Goal: Use online tool/utility

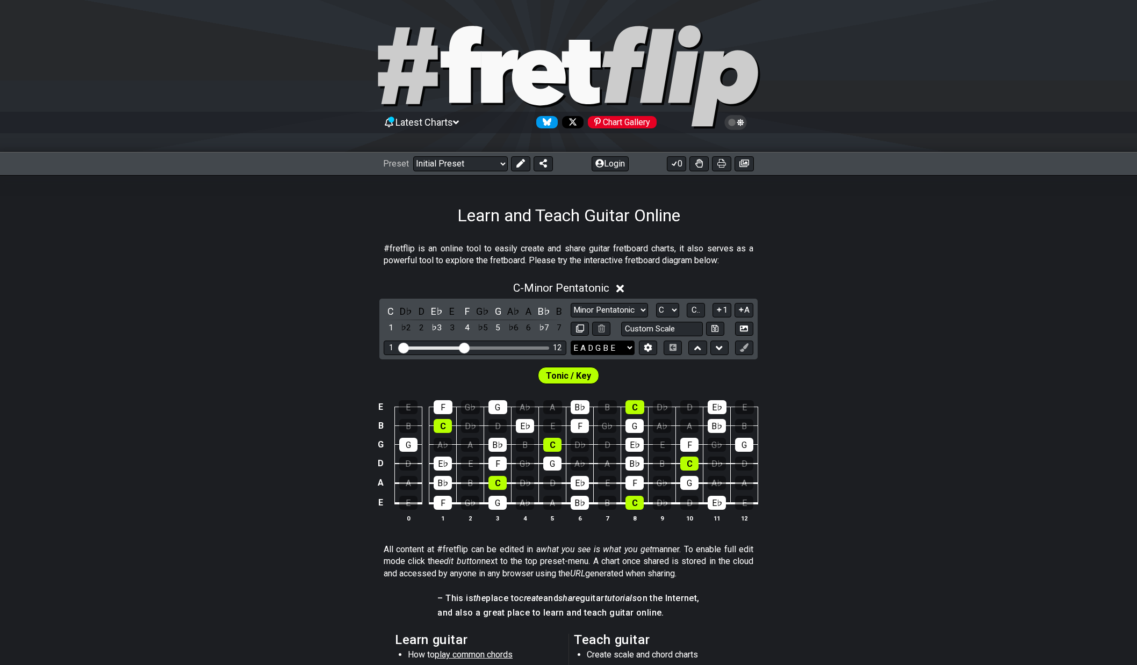
click at [626, 349] on select "E A D G B E E A D G B E E A D G B E B E A D F♯ B A D G C E A D A D G B E E♭ A♭ …" at bounding box center [603, 348] width 64 height 15
click at [844, 237] on div "#fretflip is an online tool to easily create and share guitar fretboard charts,…" at bounding box center [568, 547] width 1137 height 643
click at [684, 326] on input "text" at bounding box center [662, 329] width 82 height 15
type input "Custom Scale"
click at [306, 361] on div "Tonic / Key" at bounding box center [568, 372] width 1137 height 27
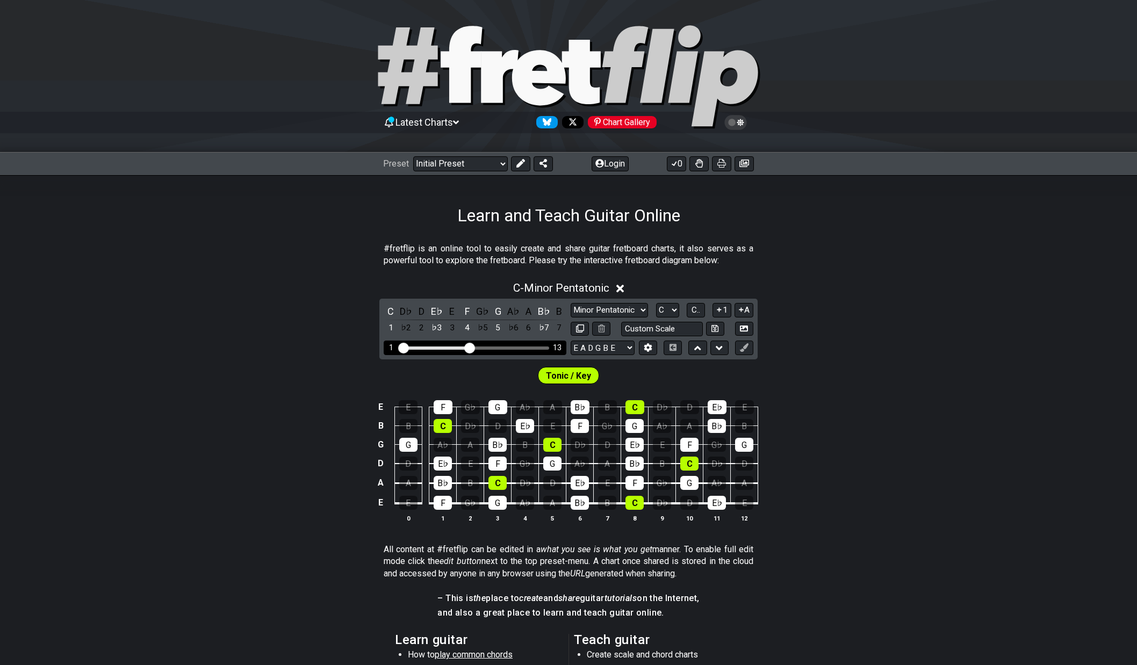
drag, startPoint x: 466, startPoint y: 346, endPoint x: 471, endPoint y: 349, distance: 6.0
click at [471, 347] on input "Visible fret range" at bounding box center [475, 347] width 153 height 0
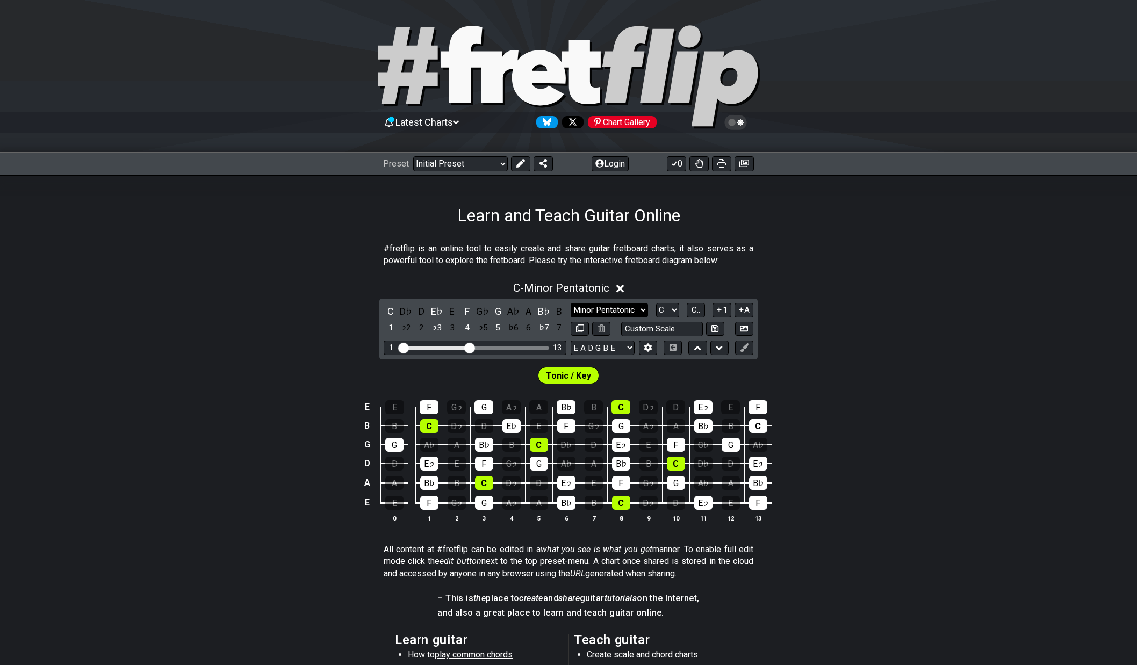
click at [636, 313] on select "Minor Pentatonic Click to edit Minor Pentatonic Major Pentatonic Minor Blues Ma…" at bounding box center [609, 310] width 77 height 15
select select "Click to edit"
click at [571, 303] on select "Minor Pentatonic Click to edit Minor Pentatonic Major Pentatonic Minor Blues Ma…" at bounding box center [609, 310] width 77 height 15
click at [585, 289] on span "C - Click to edit" at bounding box center [561, 288] width 68 height 13
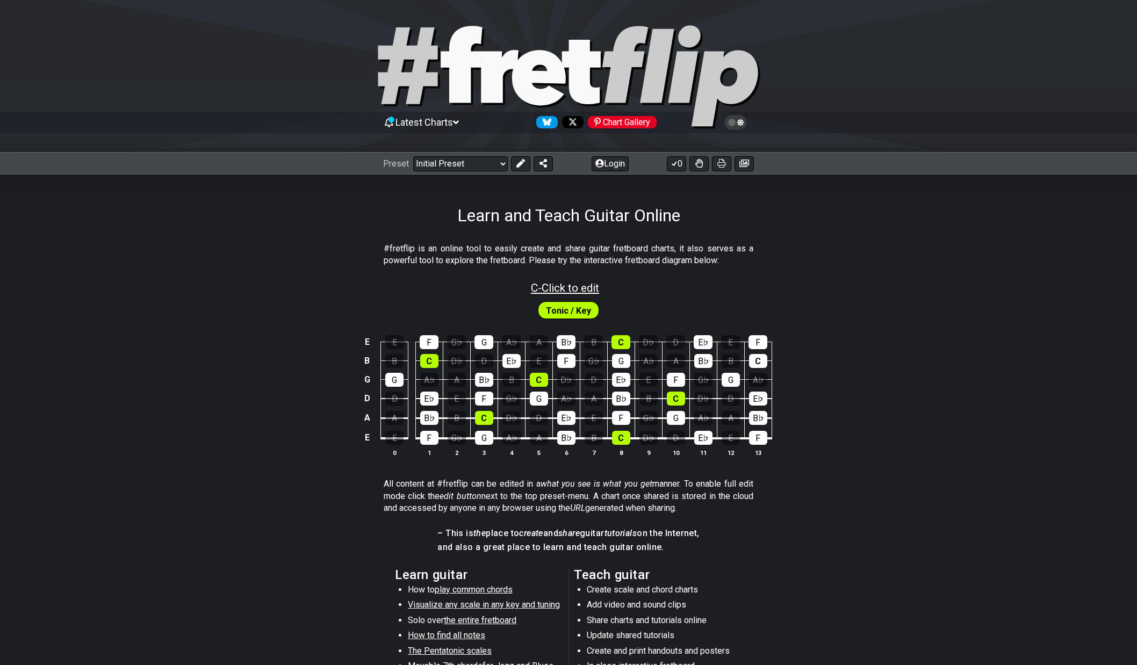
click at [585, 289] on span "C - Click to edit" at bounding box center [565, 288] width 68 height 13
select select "Click to edit"
select select "C"
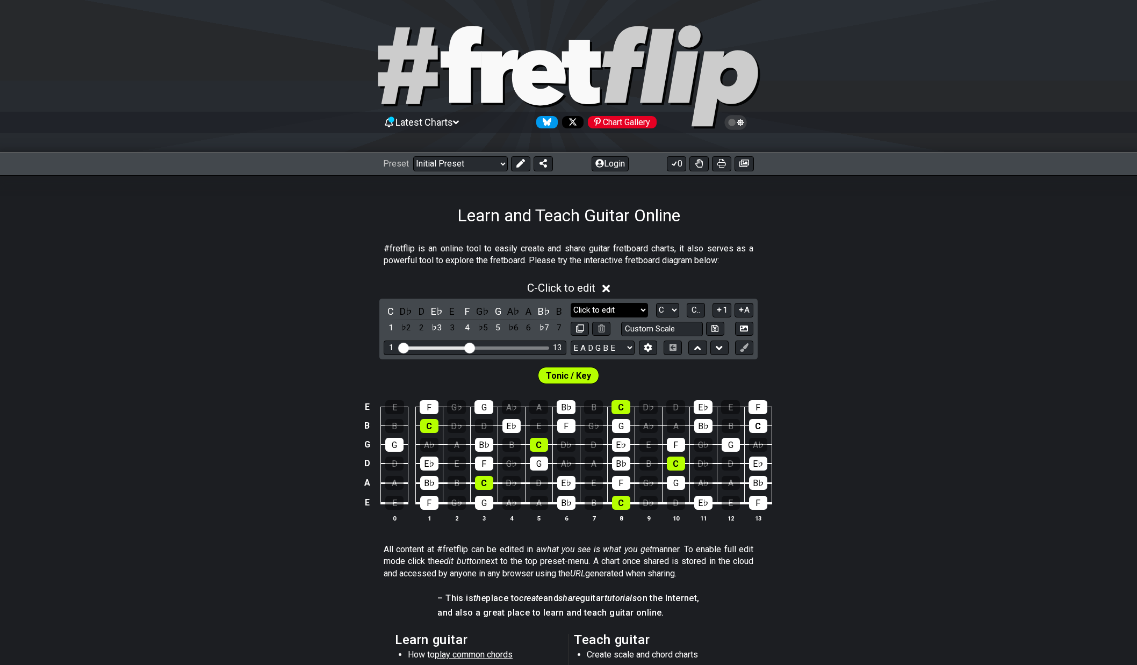
click at [609, 308] on select "Minor Pentatonic Click to edit Minor Pentatonic Major Pentatonic Minor Blues Ma…" at bounding box center [609, 310] width 77 height 15
click at [882, 302] on div "C - Click to edit C D♭ D E♭ E F G♭ G A♭ A B♭ B 1 ♭2 2 ♭3 3 4 ♭5 5 ♭6 6 ♭7 7 Min…" at bounding box center [568, 406] width 1137 height 262
click at [658, 306] on select "A♭ A A♯ B♭ B C C♯ D♭ D D♯ E♭ E F F♯ G♭ G G♯" at bounding box center [667, 310] width 23 height 15
click at [693, 311] on span "C.." at bounding box center [695, 310] width 9 height 10
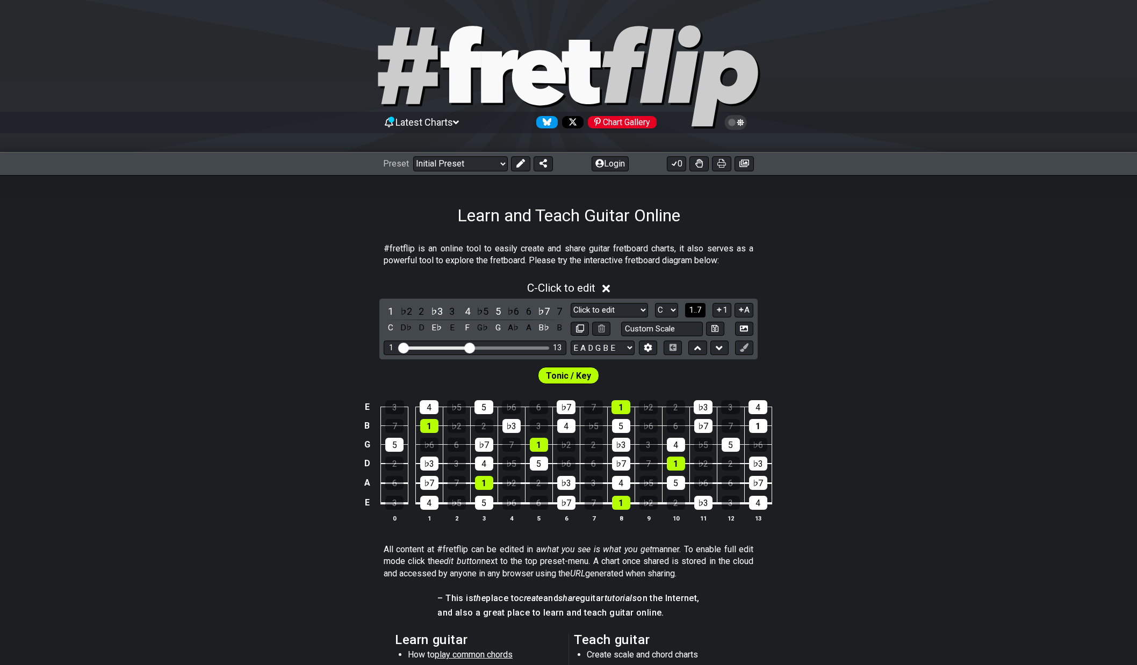
click at [689, 307] on span "1..7" at bounding box center [695, 310] width 13 height 10
click at [689, 307] on button "..." at bounding box center [696, 310] width 18 height 15
click at [689, 307] on button "C.." at bounding box center [696, 310] width 18 height 15
click at [689, 307] on span "1..7" at bounding box center [695, 310] width 13 height 10
click at [694, 306] on span "..." at bounding box center [695, 310] width 5 height 10
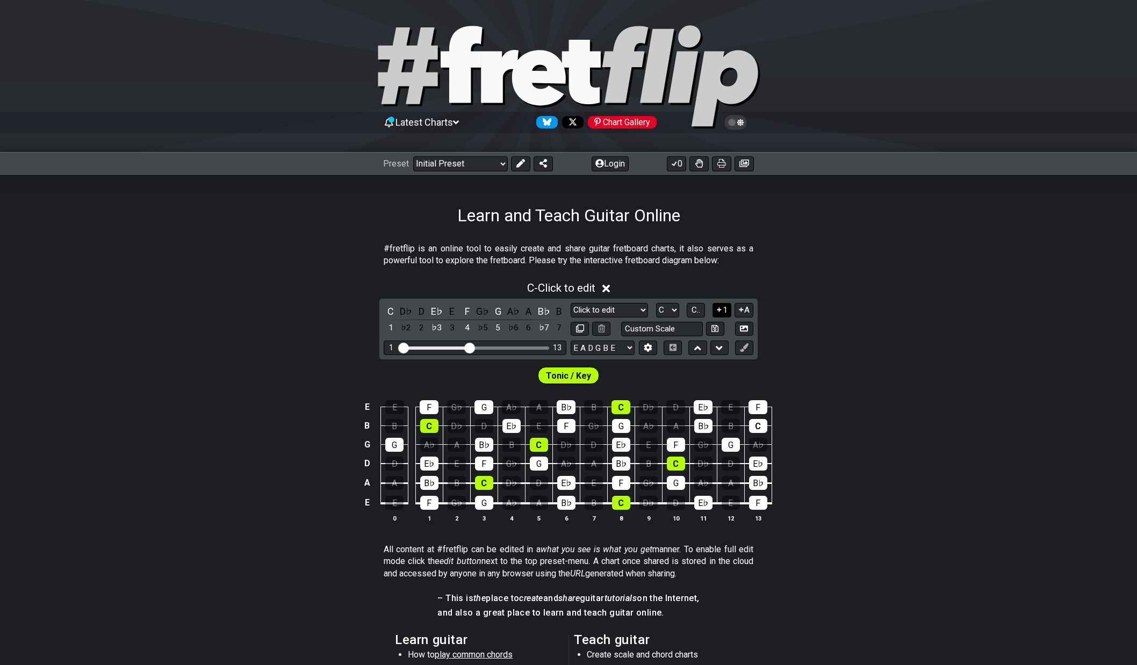
click at [721, 307] on icon at bounding box center [719, 310] width 10 height 8
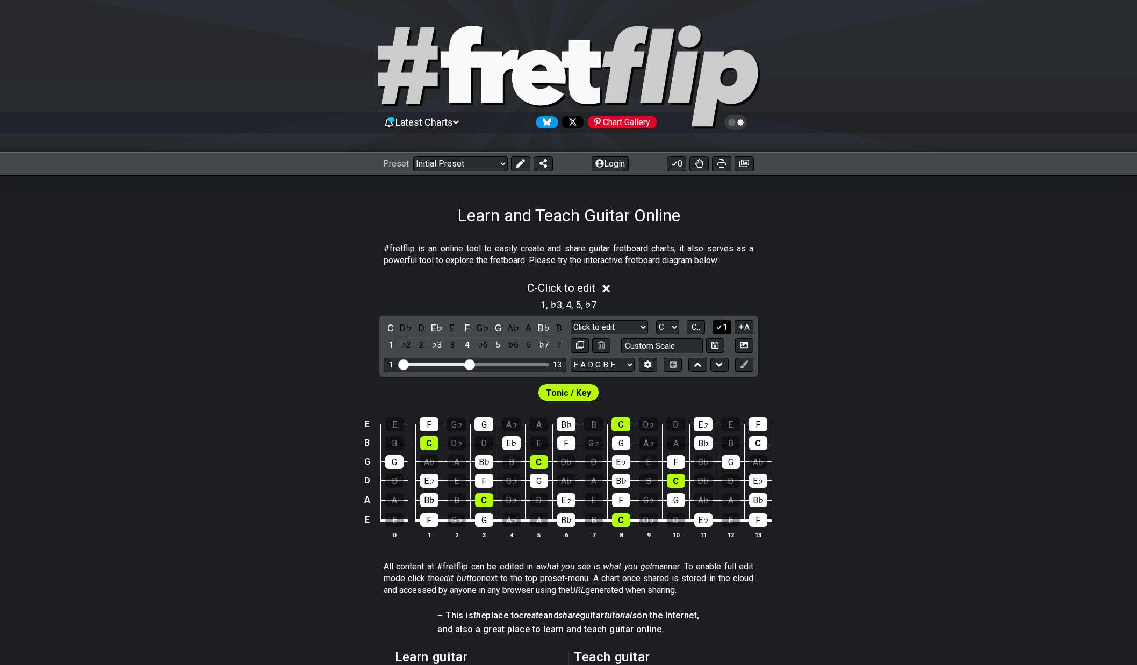
click at [723, 331] on button "1" at bounding box center [721, 327] width 18 height 15
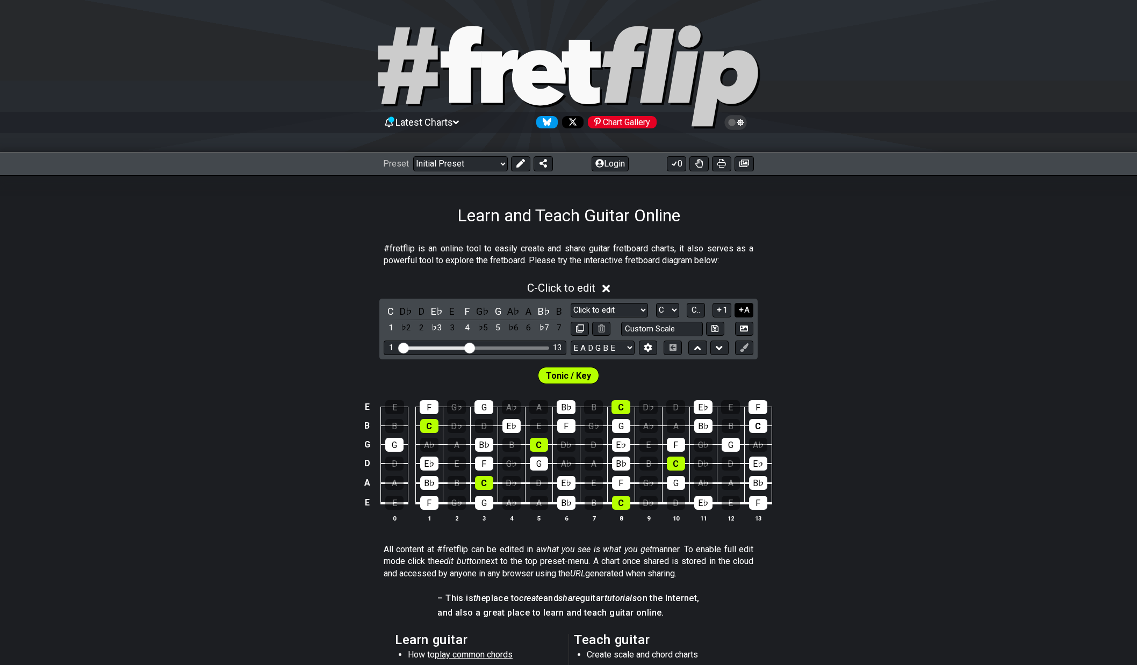
click at [743, 308] on icon at bounding box center [741, 310] width 10 height 8
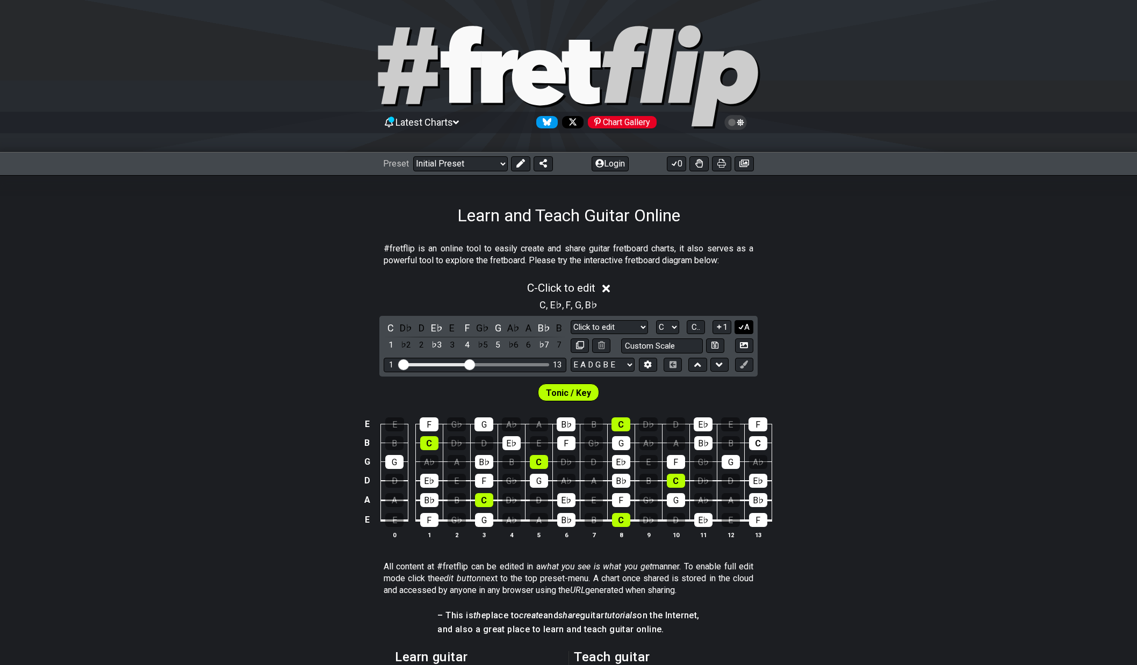
click at [747, 326] on button "A" at bounding box center [743, 327] width 19 height 15
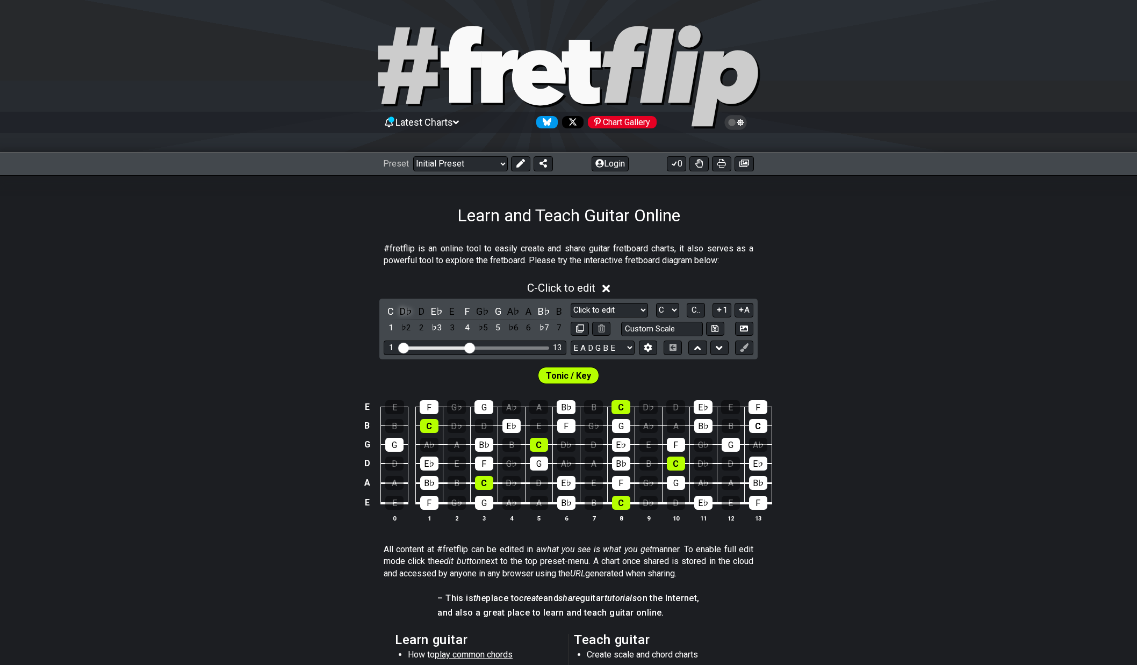
click at [406, 307] on div "D♭" at bounding box center [406, 311] width 14 height 15
click at [424, 310] on div "D" at bounding box center [421, 311] width 14 height 15
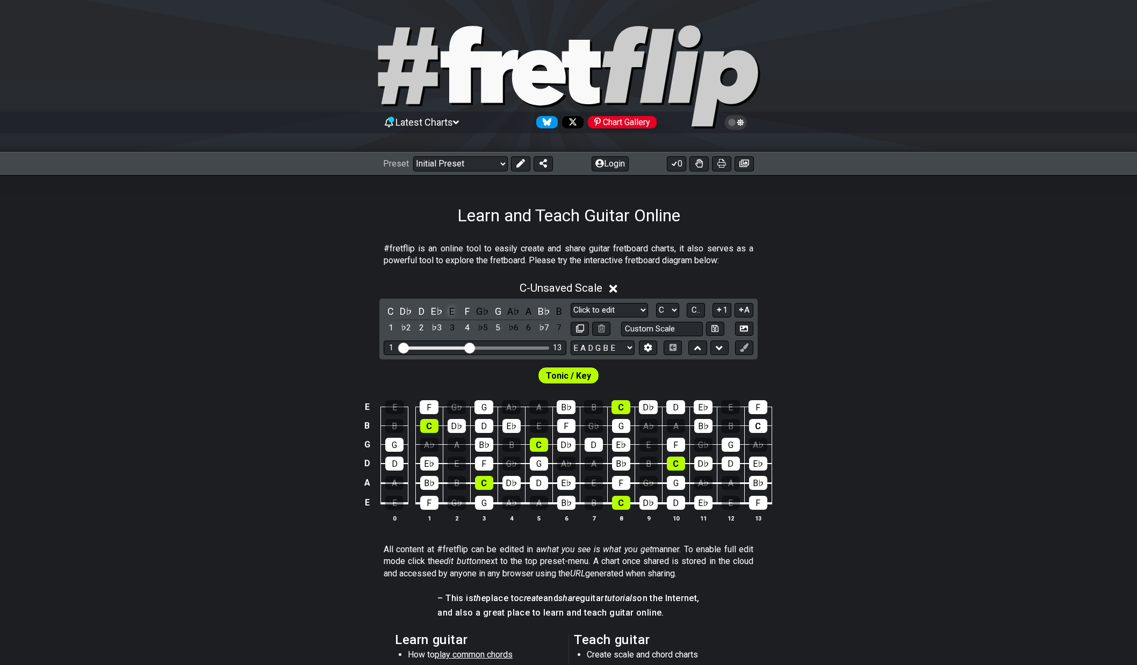
click at [453, 310] on div "E" at bounding box center [452, 311] width 14 height 15
click at [479, 314] on div "G♭" at bounding box center [482, 311] width 14 height 15
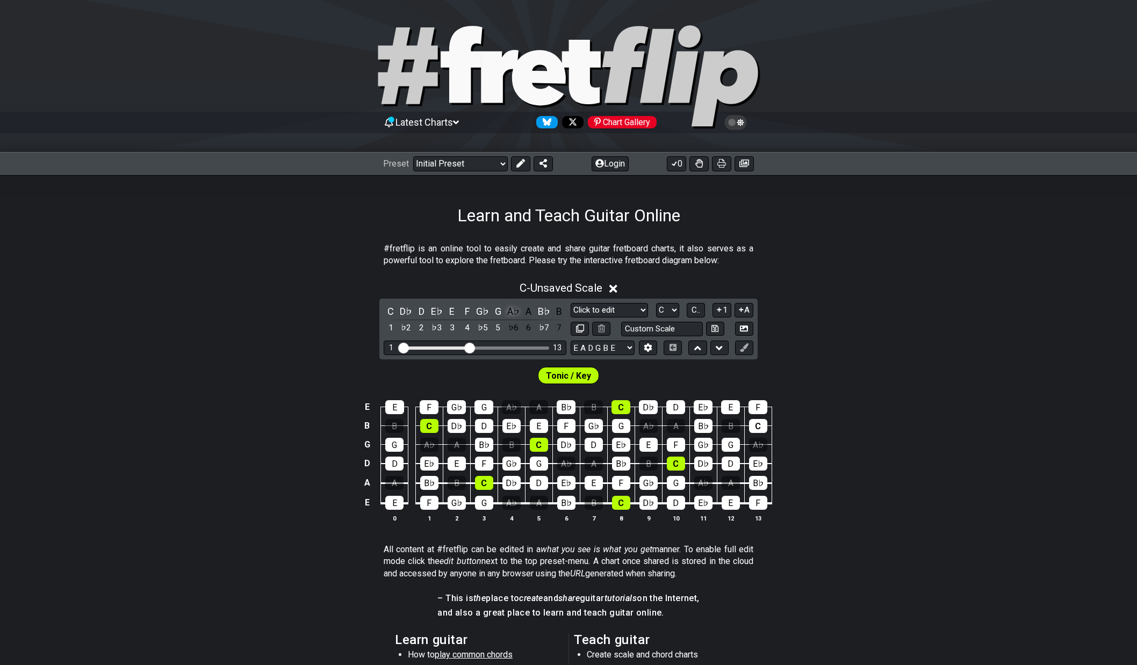
drag, startPoint x: 510, startPoint y: 310, endPoint x: 518, endPoint y: 311, distance: 8.1
click at [513, 311] on div "A♭" at bounding box center [513, 311] width 14 height 15
click at [534, 311] on div "A" at bounding box center [529, 311] width 14 height 15
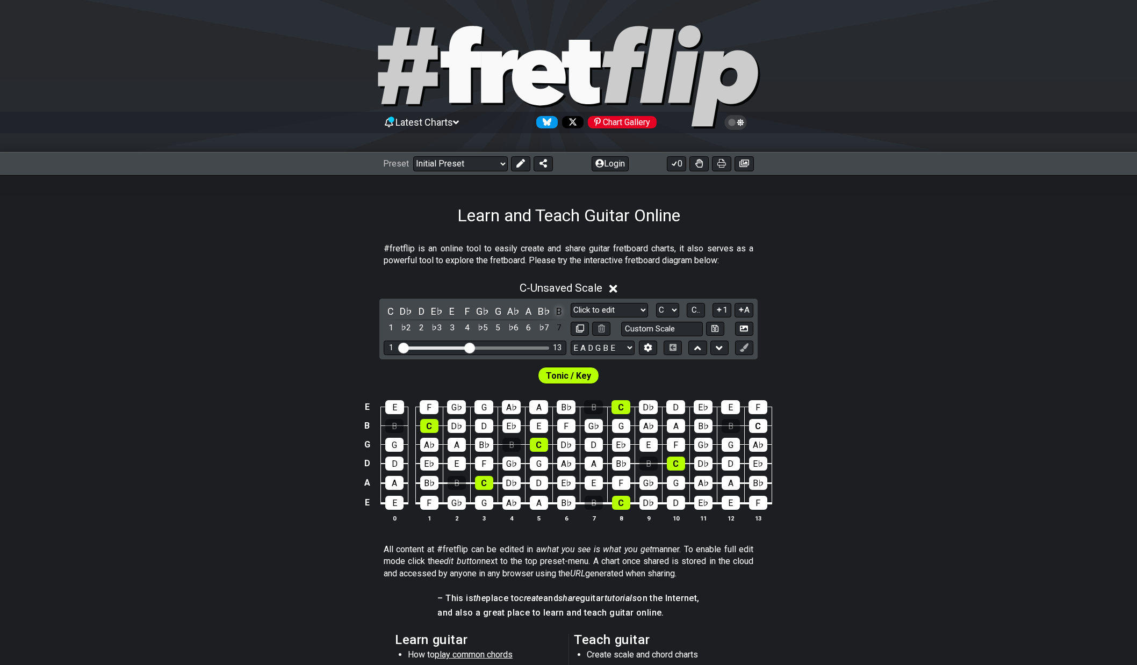
click at [563, 309] on div "B" at bounding box center [559, 311] width 14 height 15
click at [486, 502] on div "G" at bounding box center [484, 503] width 18 height 14
click at [484, 503] on div "G" at bounding box center [484, 503] width 18 height 14
click at [561, 542] on div "All content at #fretflip can be edited in a what you see is what you get manner…" at bounding box center [569, 563] width 370 height 49
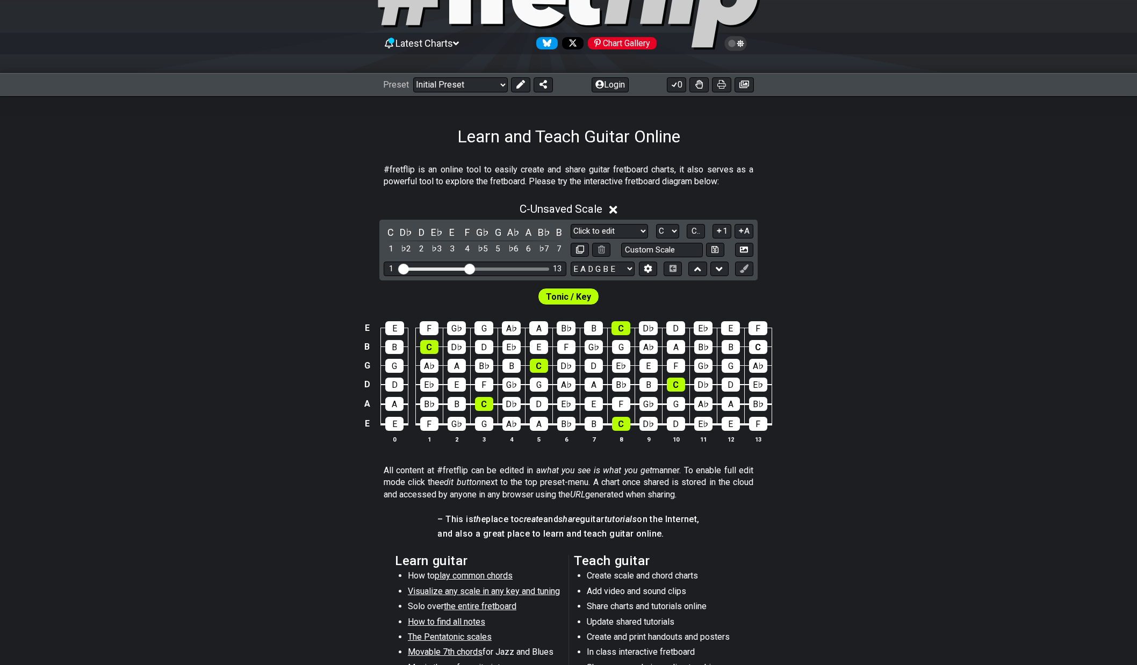
scroll to position [143, 0]
